Goal: Task Accomplishment & Management: Use online tool/utility

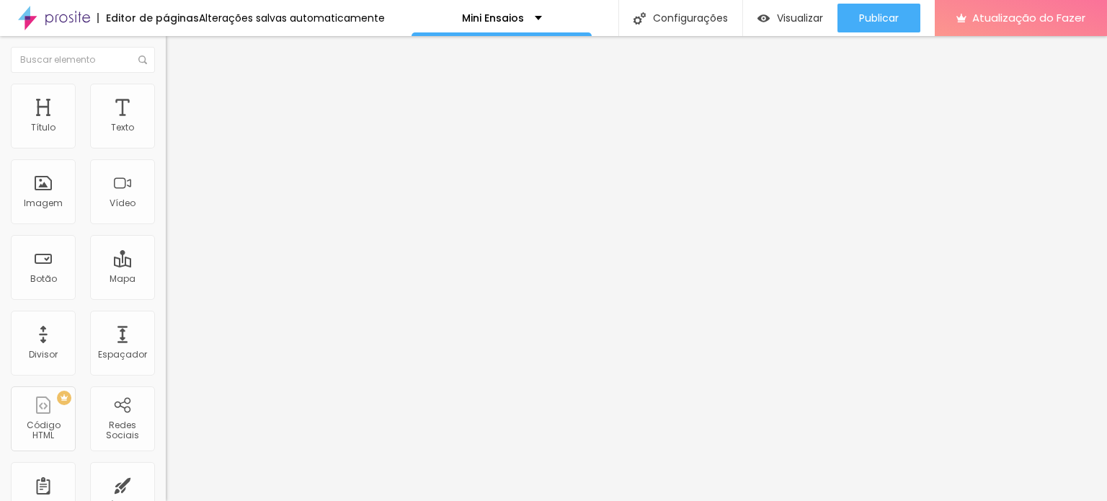
click at [166, 131] on span "Encaixotado" at bounding box center [194, 125] width 56 height 12
click at [166, 89] on img at bounding box center [172, 90] width 13 height 13
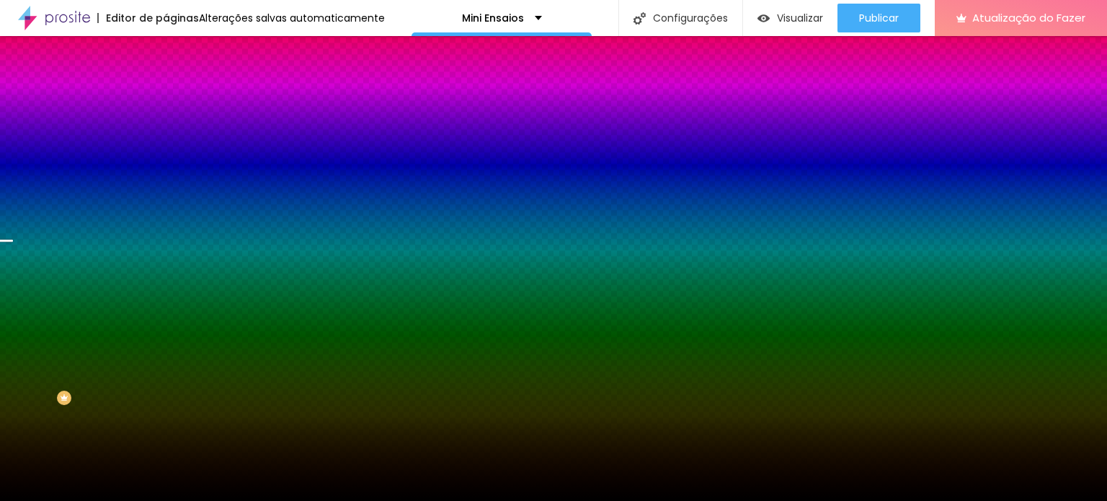
click at [174, 133] on font "Trocar imagem" at bounding box center [209, 126] width 70 height 12
click at [297, 500] on div at bounding box center [553, 510] width 1107 height 0
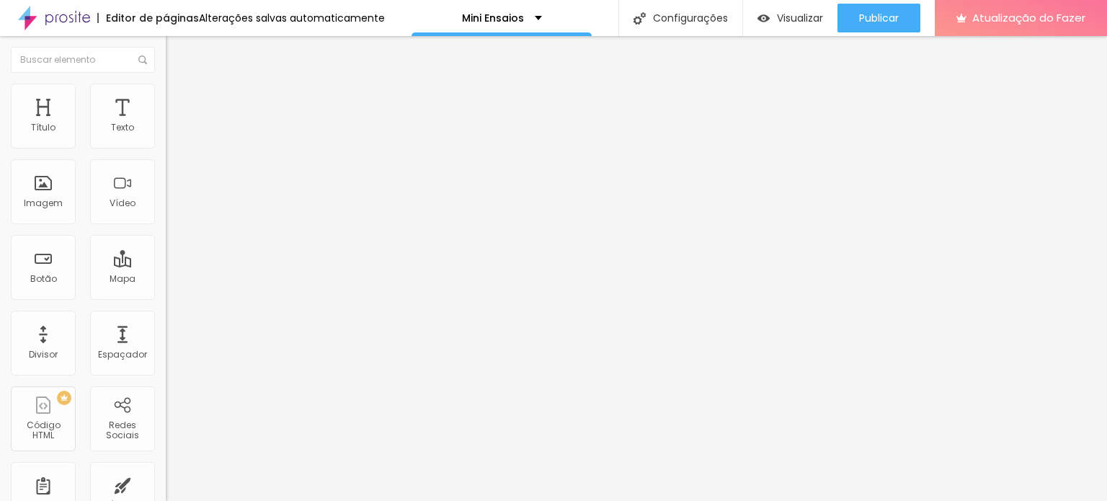
click at [174, 124] on font "Trocar imagem" at bounding box center [209, 118] width 70 height 12
click at [777, 20] on font "Visualizar" at bounding box center [800, 18] width 46 height 14
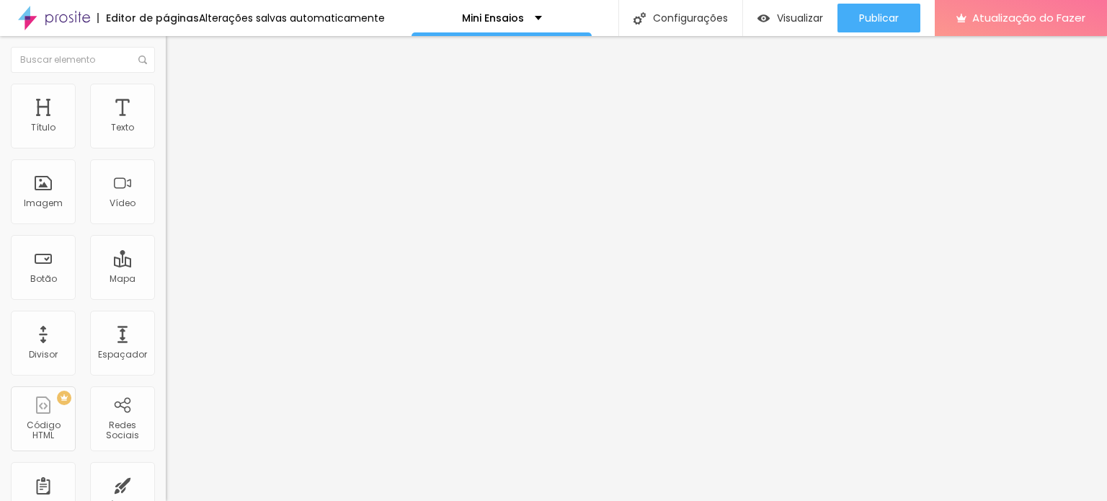
click at [166, 90] on img at bounding box center [172, 90] width 13 height 13
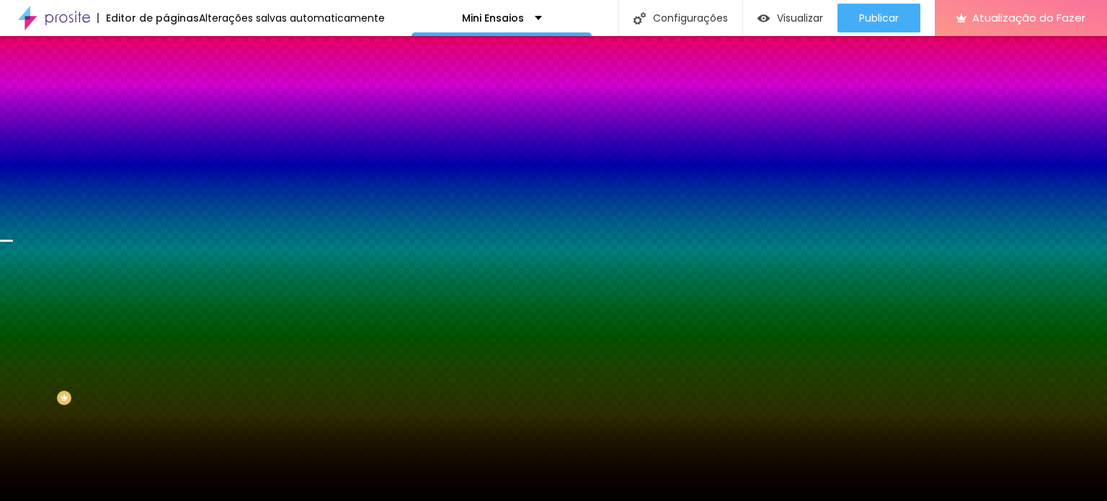
click at [174, 133] on font "Trocar imagem" at bounding box center [209, 126] width 70 height 12
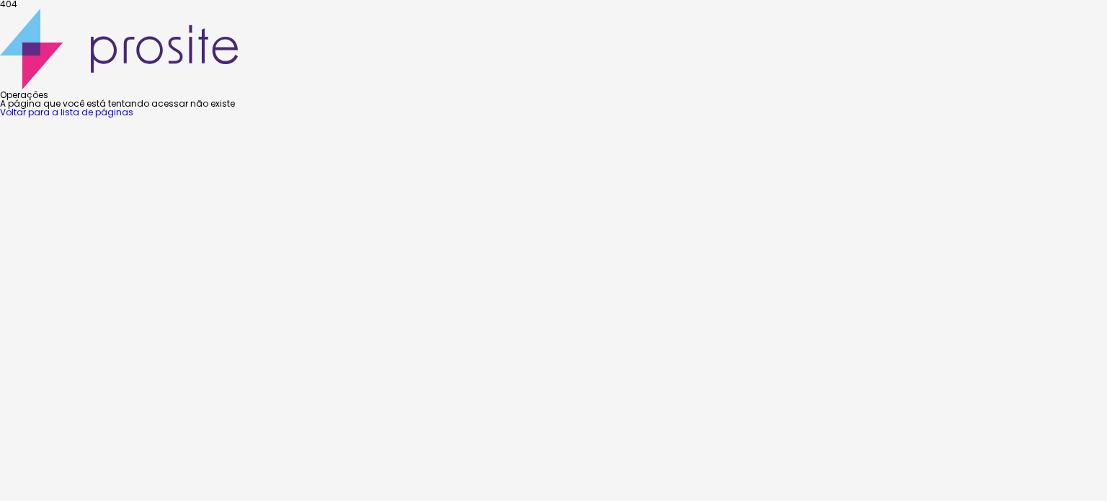
click at [133, 118] on font "Voltar para a lista de páginas" at bounding box center [66, 112] width 133 height 12
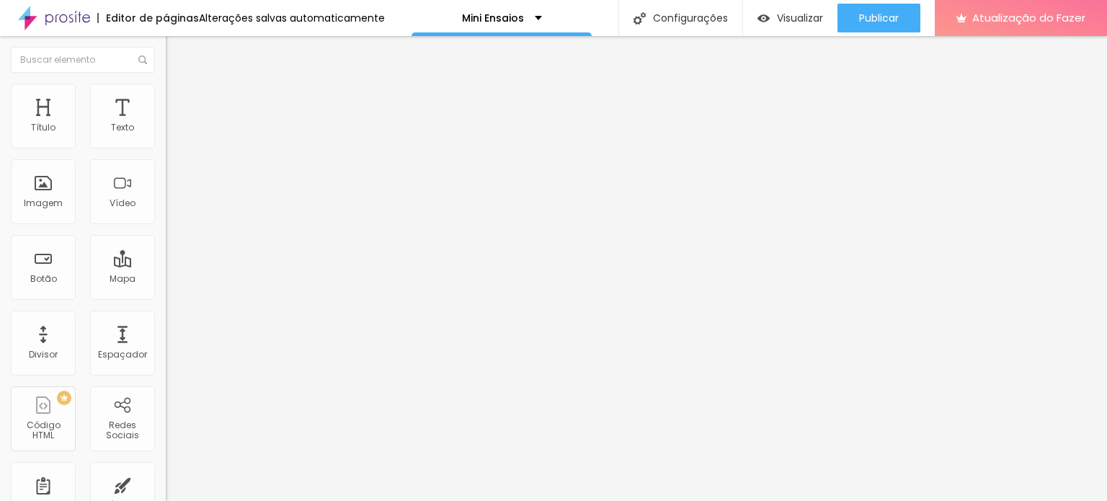
click at [166, 92] on img at bounding box center [172, 90] width 13 height 13
click at [166, 89] on img at bounding box center [172, 90] width 13 height 13
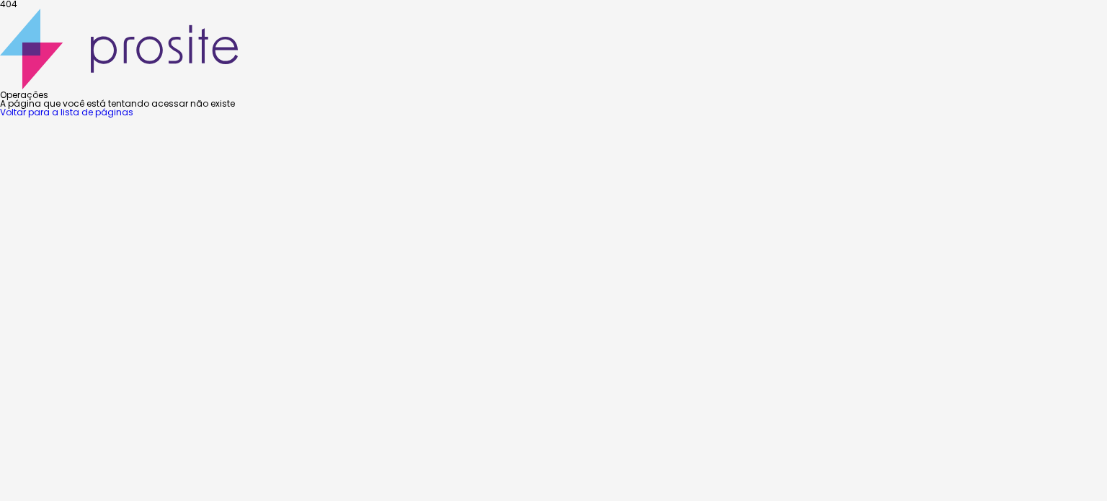
click at [133, 118] on font "Voltar para a lista de páginas" at bounding box center [66, 112] width 133 height 12
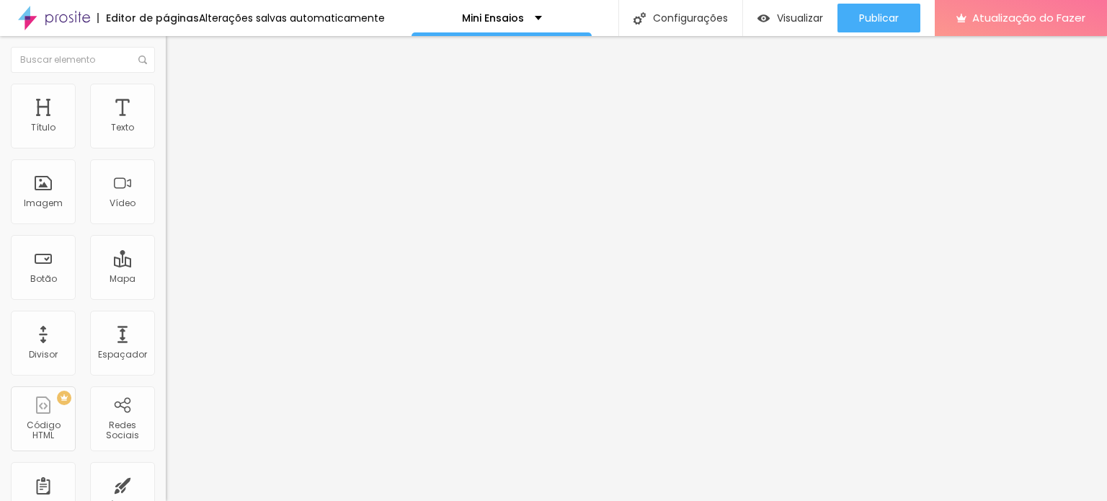
click at [166, 96] on li "Estilo" at bounding box center [249, 91] width 166 height 14
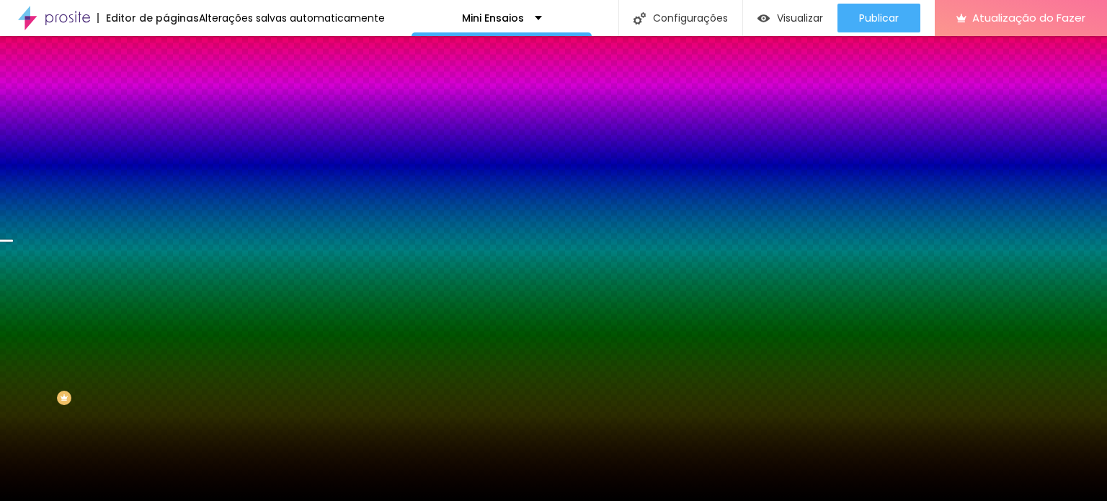
click at [166, 133] on span "Trocar imagem" at bounding box center [205, 126] width 79 height 12
click at [174, 133] on font "Trocar imagem" at bounding box center [209, 126] width 70 height 12
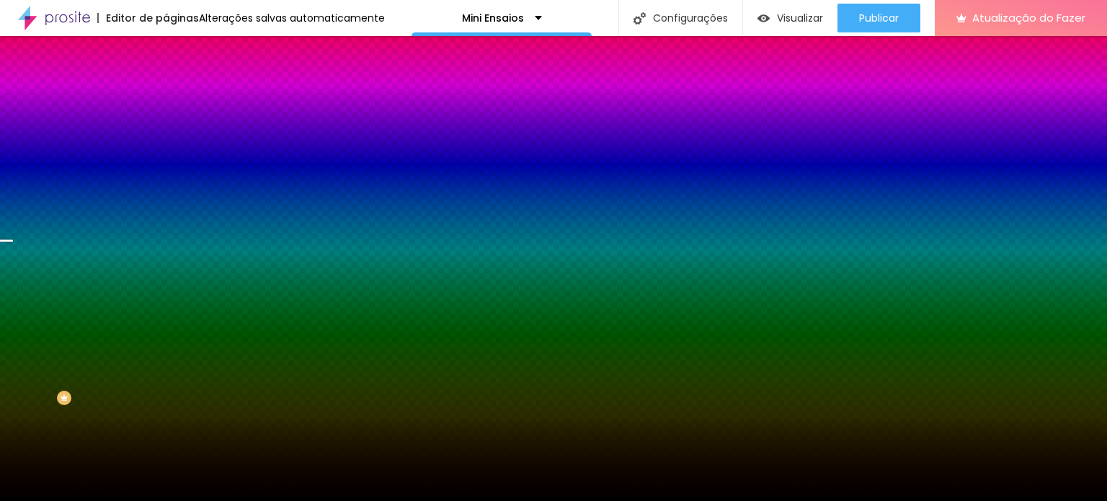
click at [301, 500] on div at bounding box center [553, 510] width 1107 height 0
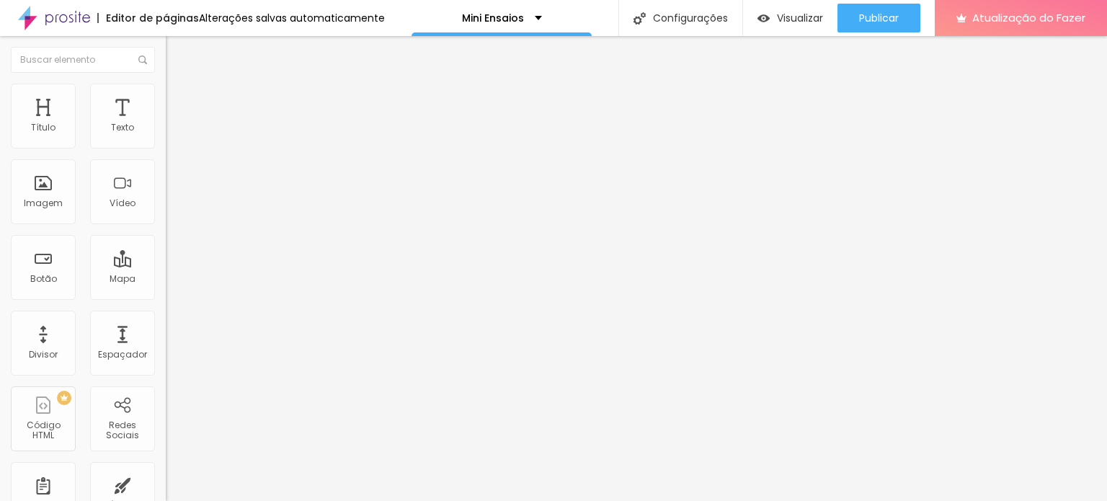
click at [179, 99] on font "Estilo" at bounding box center [190, 93] width 22 height 12
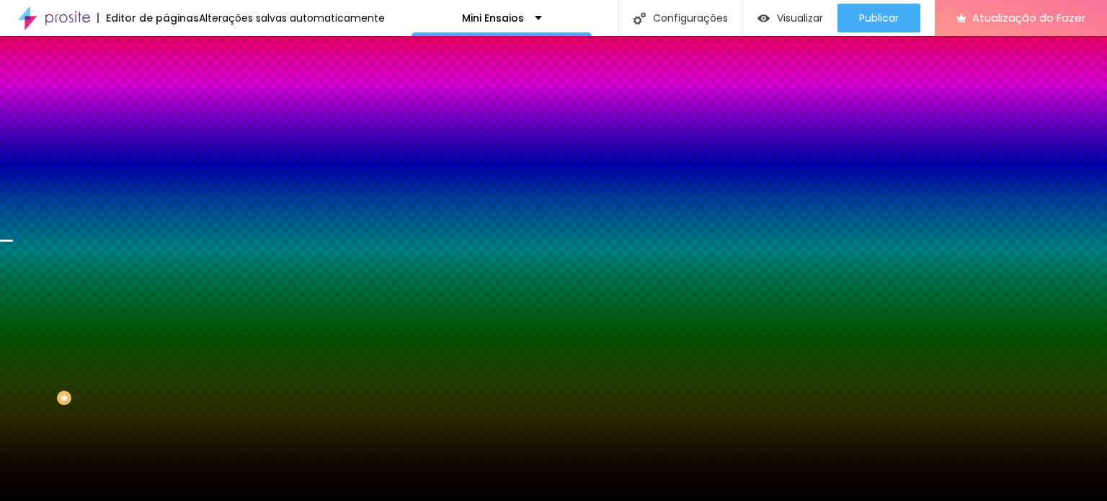
click at [174, 133] on font "Trocar imagem" at bounding box center [209, 126] width 70 height 12
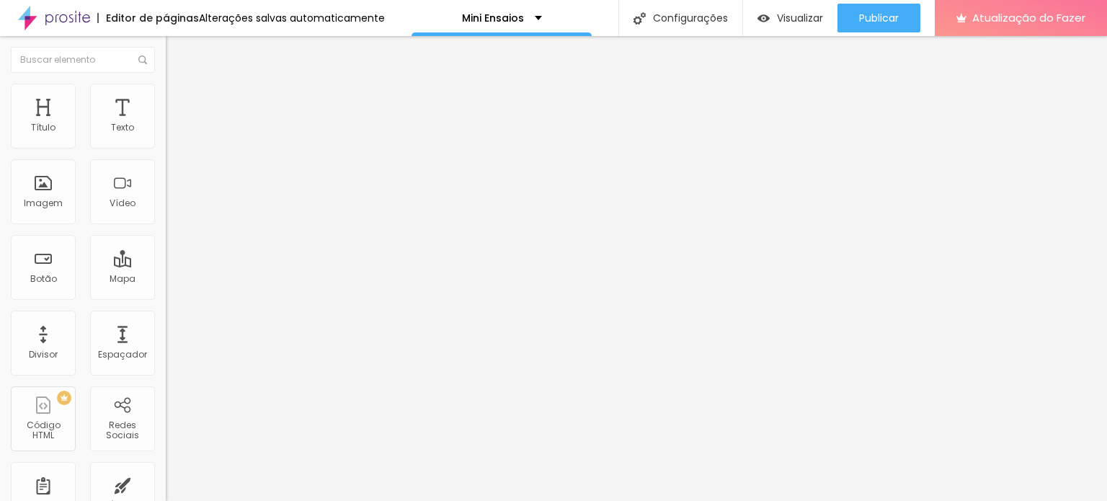
click at [166, 84] on li "Estilo" at bounding box center [249, 91] width 166 height 14
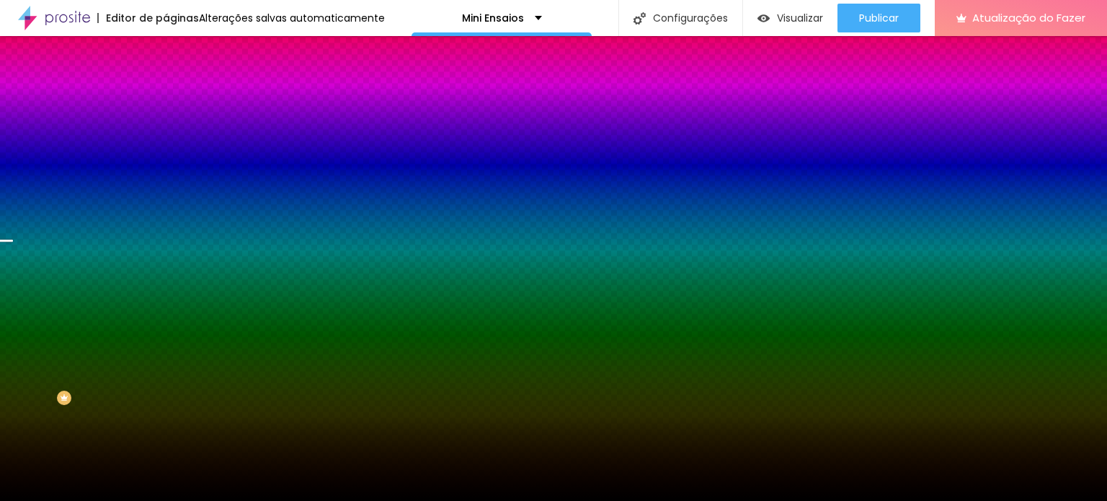
click at [174, 133] on font "Trocar imagem" at bounding box center [209, 126] width 70 height 12
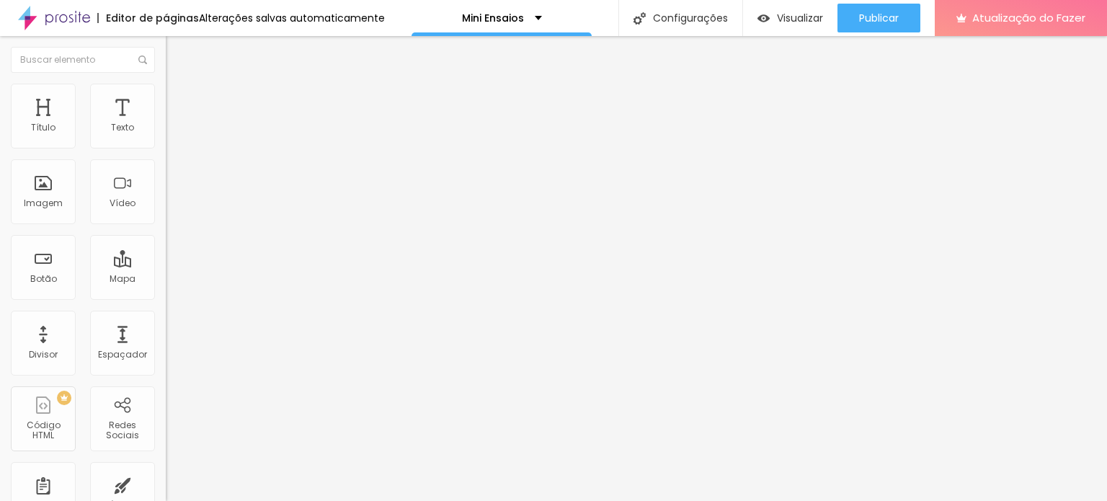
click at [174, 124] on font "Trocar imagem" at bounding box center [209, 118] width 70 height 12
click at [166, 226] on span "Original" at bounding box center [183, 219] width 35 height 12
click at [166, 252] on font "Quadrado" at bounding box center [189, 245] width 47 height 12
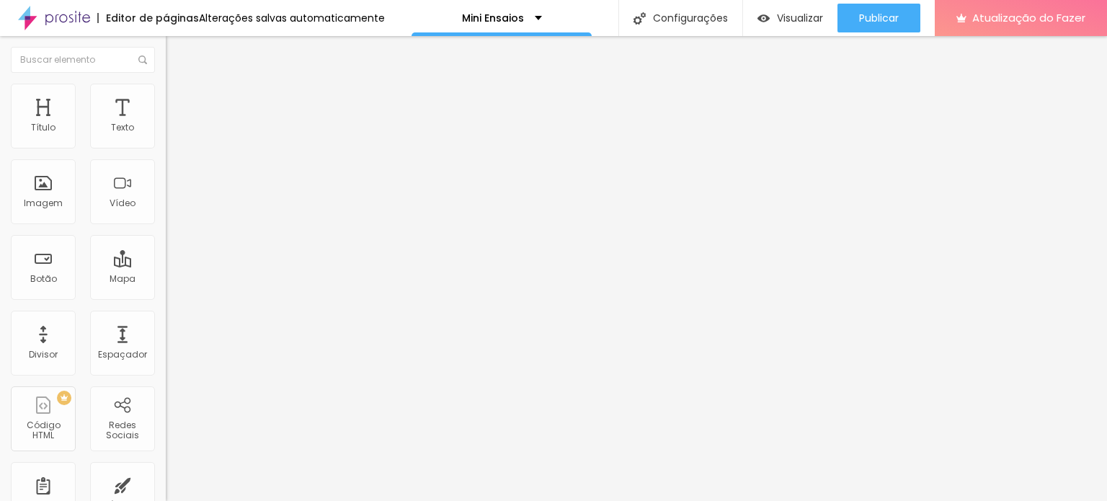
click at [166, 265] on font "Original" at bounding box center [183, 259] width 35 height 12
click at [166, 94] on li "Estilo" at bounding box center [249, 91] width 166 height 14
click at [166, 98] on li "Avançado" at bounding box center [249, 105] width 166 height 14
click at [174, 124] on font "Trocar imagem" at bounding box center [209, 118] width 70 height 12
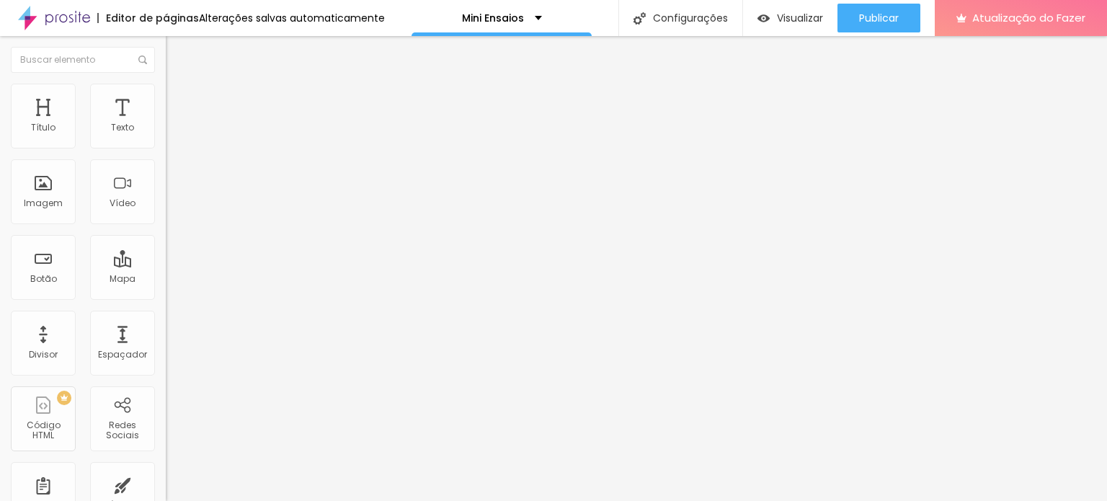
click at [174, 124] on font "Trocar imagem" at bounding box center [209, 118] width 70 height 12
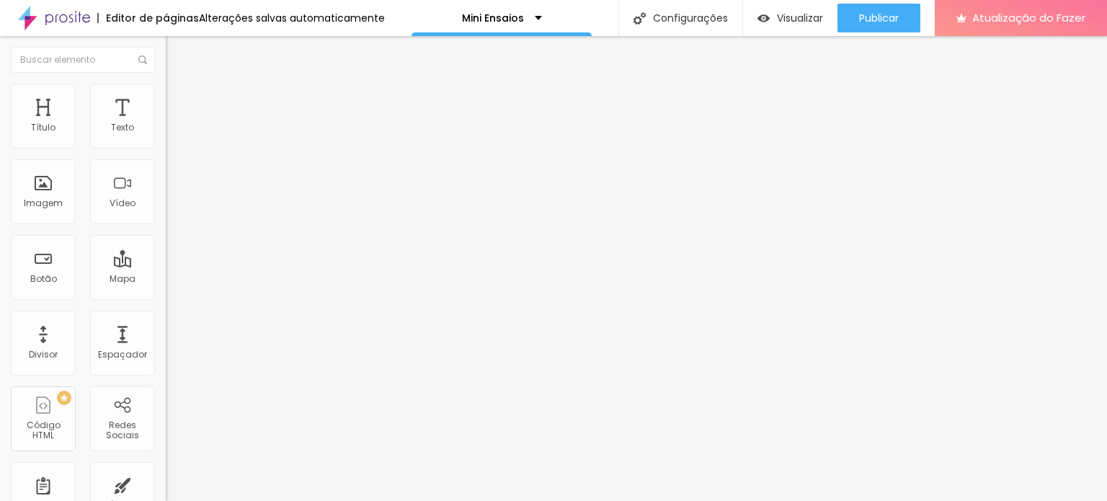
click at [166, 226] on span "Original" at bounding box center [183, 219] width 35 height 12
click at [166, 234] on font "Cinema" at bounding box center [184, 228] width 36 height 12
click at [166, 248] on span "Padrão" at bounding box center [182, 242] width 32 height 12
click at [166, 257] on font "Quadrado" at bounding box center [189, 250] width 47 height 12
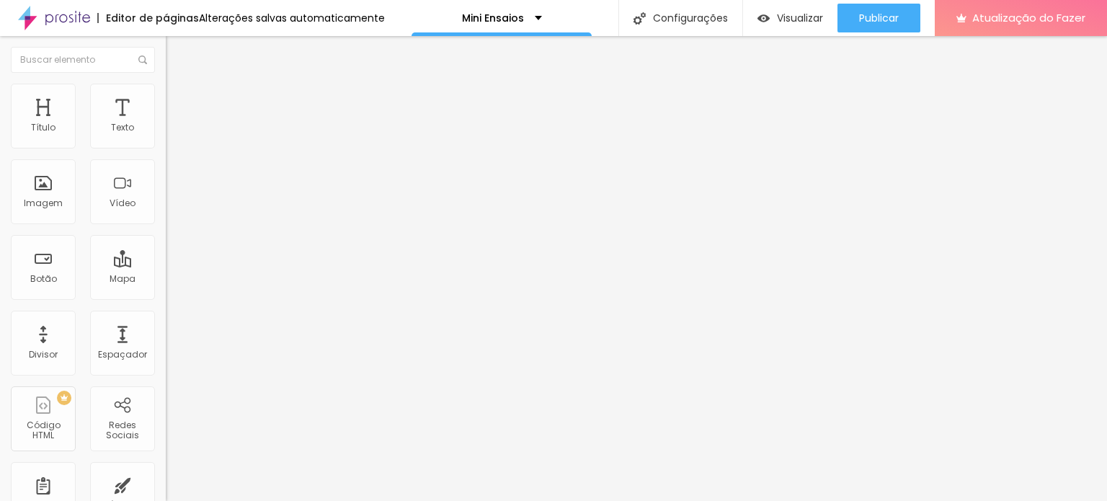
click at [166, 265] on font "Original" at bounding box center [183, 259] width 35 height 12
click at [174, 124] on font "Trocar imagem" at bounding box center [209, 118] width 70 height 12
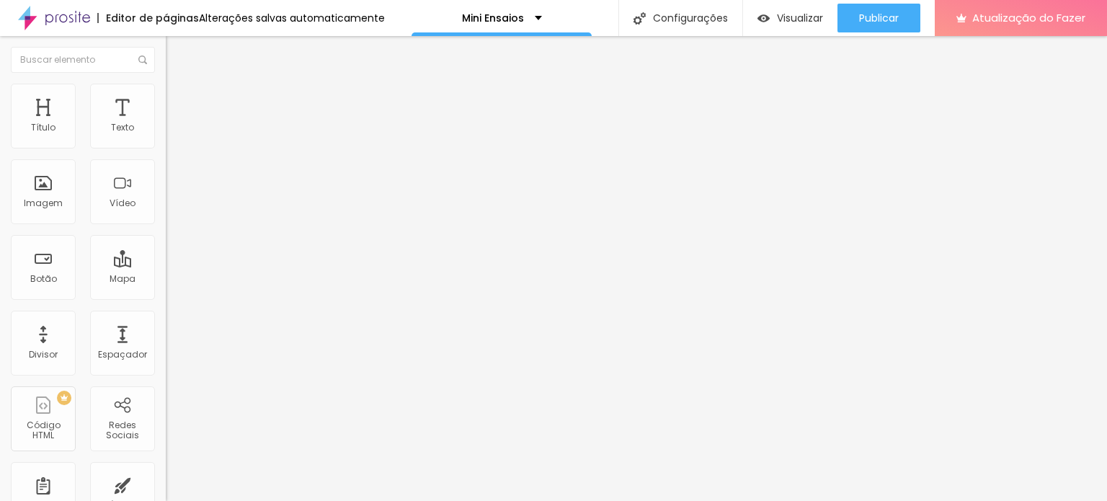
click at [179, 99] on font "Estilo" at bounding box center [190, 93] width 22 height 12
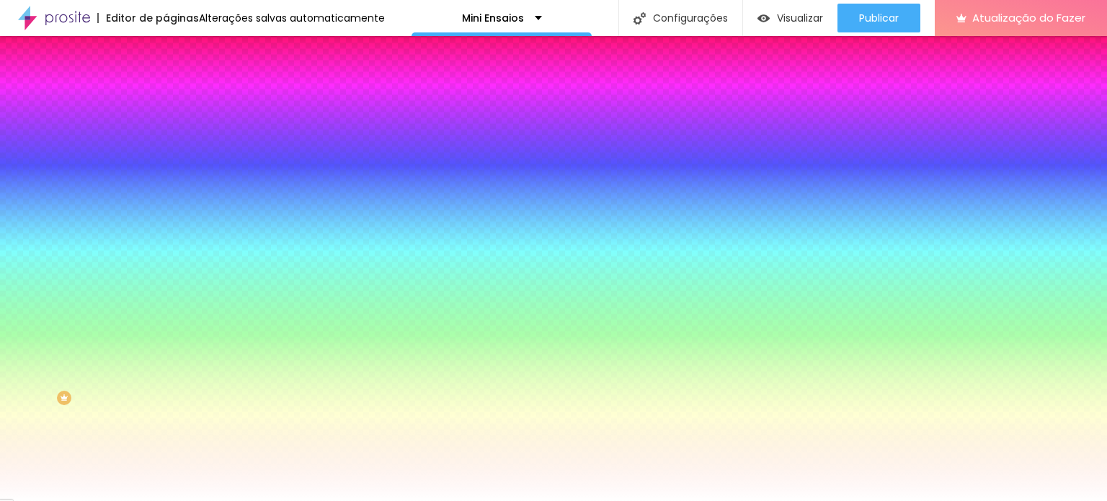
click at [166, 145] on input "#F2C189" at bounding box center [252, 145] width 173 height 14
paste input "66331D"
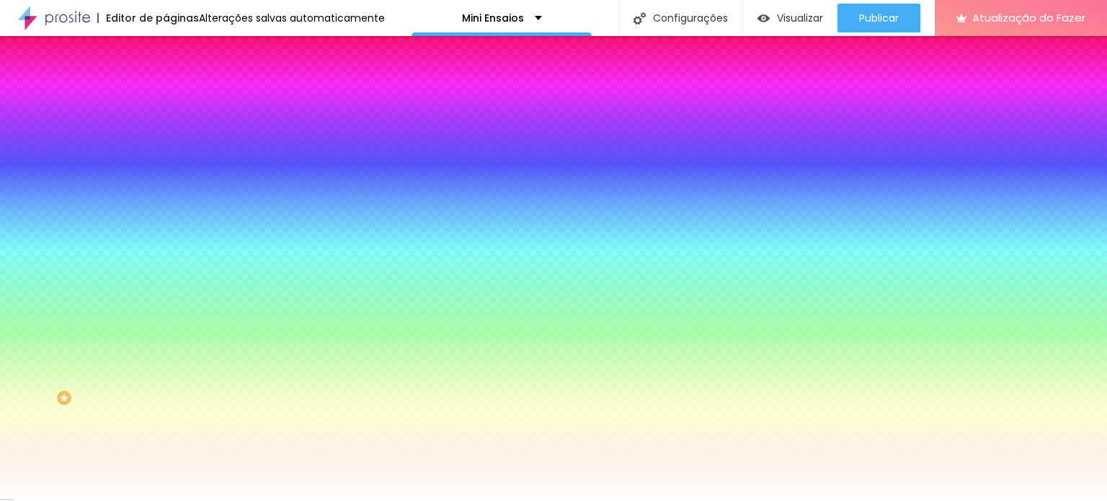
type input "#66331D"
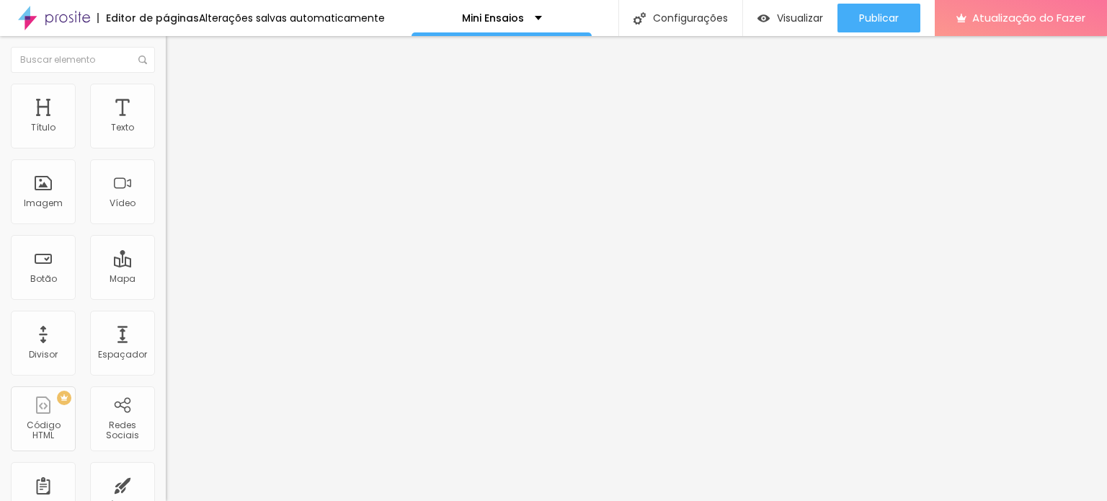
click at [179, 97] on font "Avançado" at bounding box center [203, 93] width 48 height 12
click at [166, 82] on img at bounding box center [172, 75] width 13 height 13
click at [179, 99] on font "Estilo" at bounding box center [190, 93] width 22 height 12
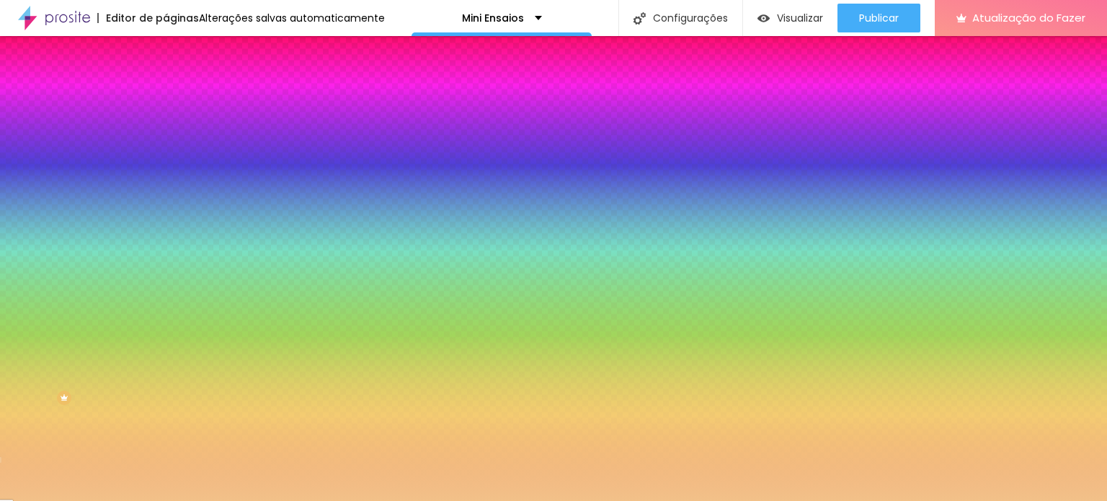
click at [166, 142] on input "#F2C189" at bounding box center [252, 145] width 173 height 14
paste input "66331D"
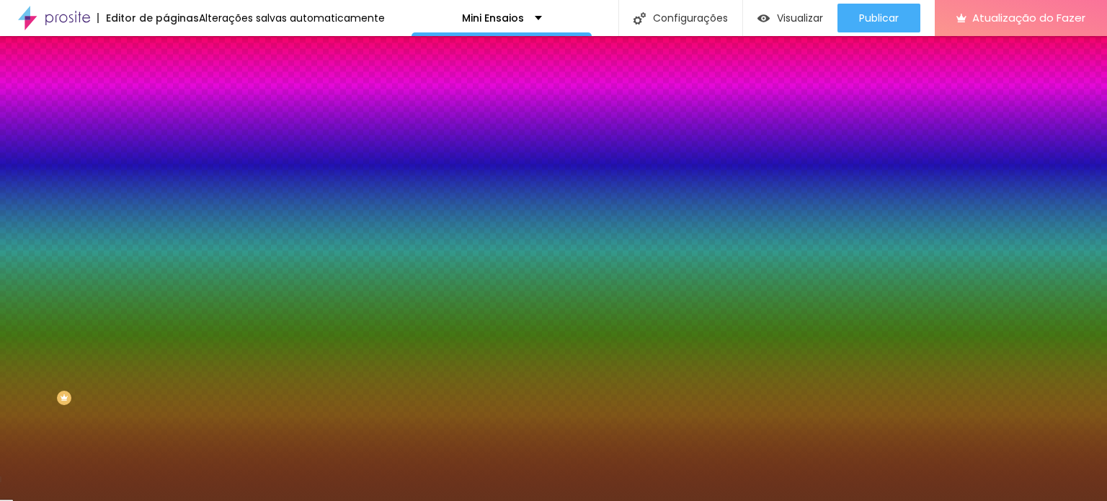
type input "#66331D"
